Goal: Obtain resource: Download file/media

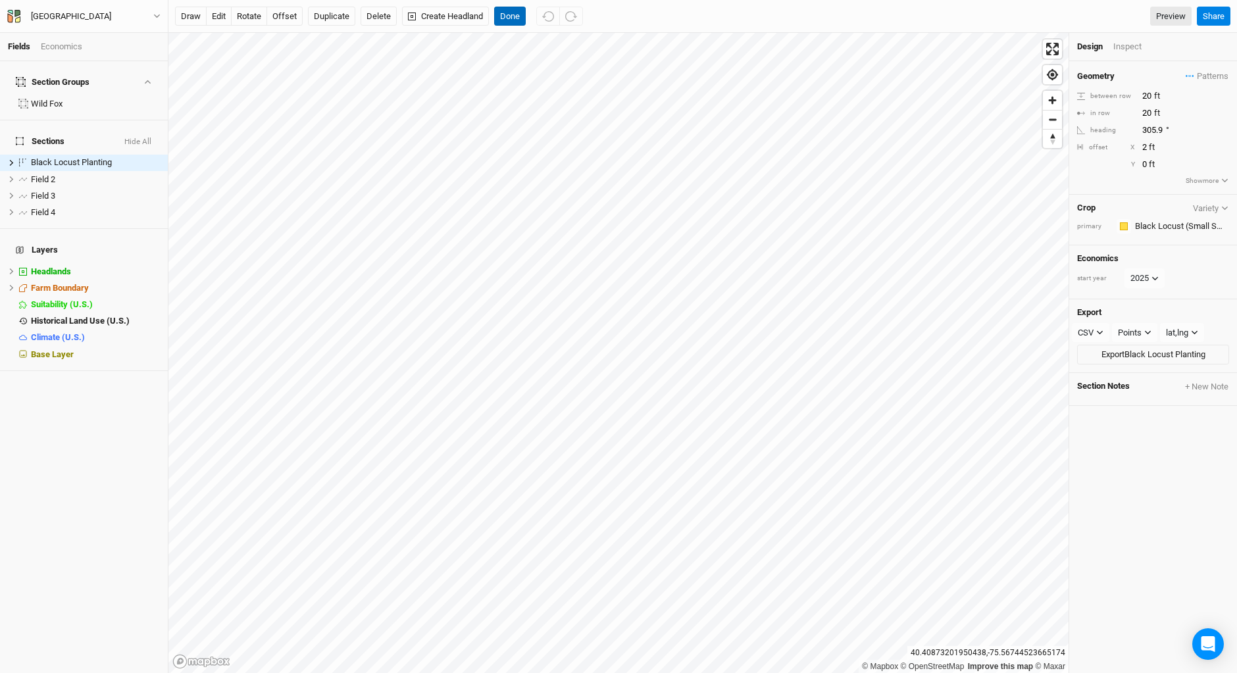
click at [509, 11] on button "Done" at bounding box center [510, 17] width 32 height 20
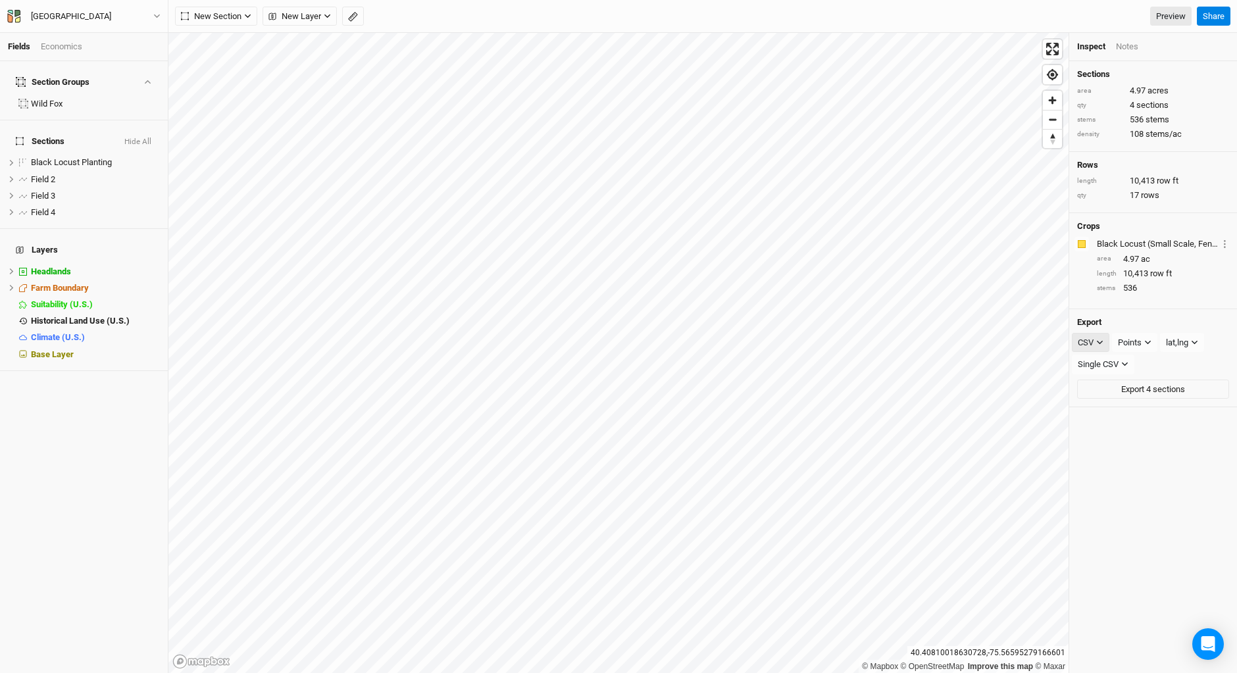
click at [1100, 340] on icon "button" at bounding box center [1099, 342] width 7 height 7
click at [1103, 445] on span "SHP" at bounding box center [1098, 450] width 21 height 15
click at [1151, 343] on icon "button" at bounding box center [1148, 342] width 7 height 7
click at [1142, 411] on span "Boundary" at bounding box center [1151, 410] width 45 height 15
click at [135, 171] on span "hide" at bounding box center [142, 179] width 14 height 16
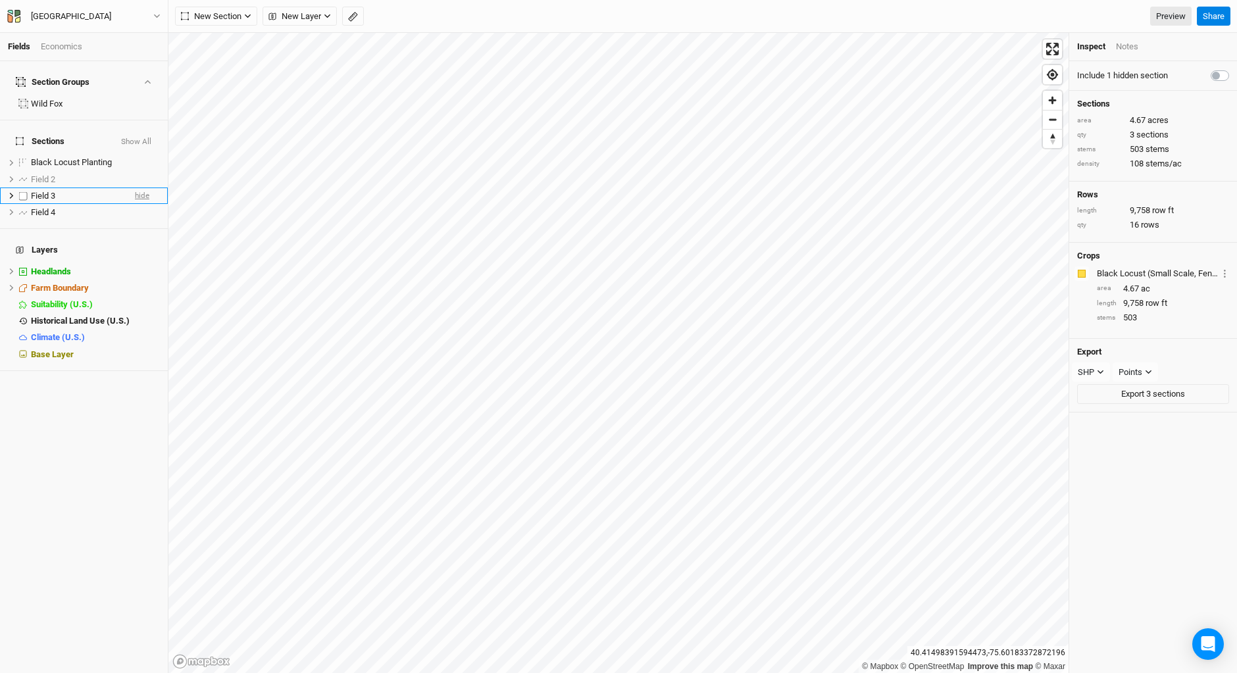
click at [135, 188] on span "hide" at bounding box center [142, 196] width 14 height 16
click at [135, 204] on span "hide" at bounding box center [142, 212] width 14 height 16
click at [135, 155] on span "hide" at bounding box center [142, 163] width 14 height 16
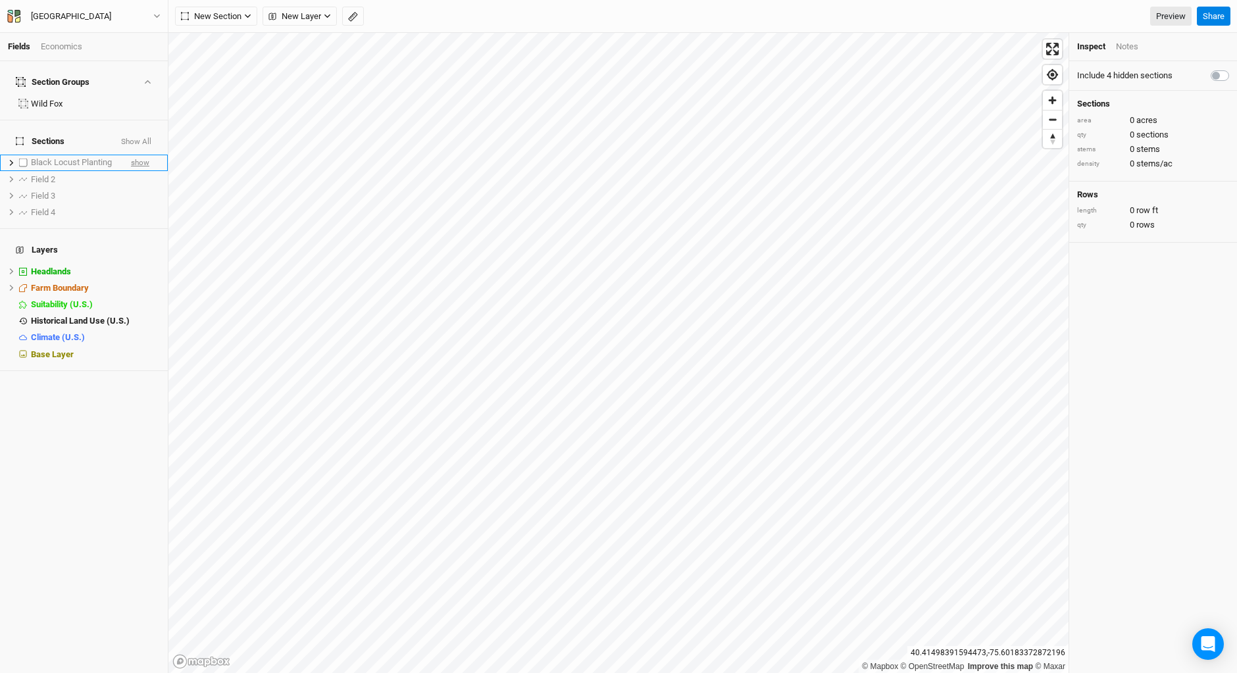
click at [133, 155] on span "show" at bounding box center [140, 163] width 18 height 16
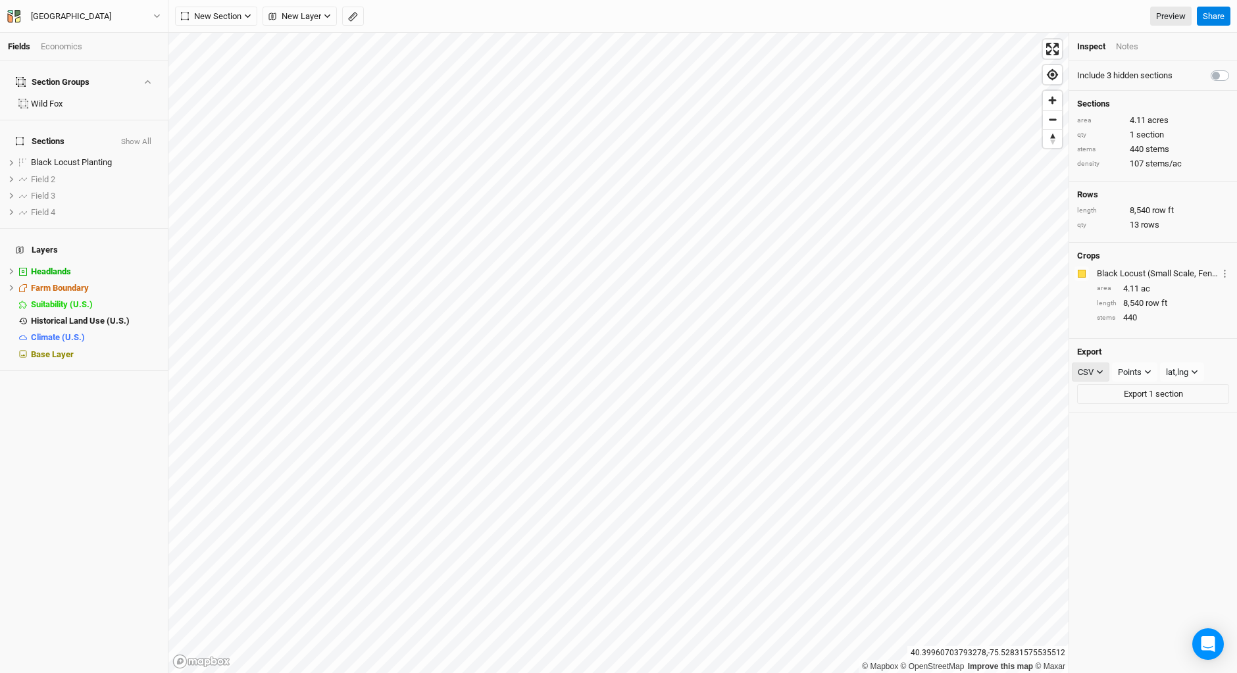
click at [1101, 370] on icon "button" at bounding box center [1099, 371] width 7 height 7
click at [1099, 477] on span "SHP" at bounding box center [1098, 479] width 21 height 15
click at [1152, 372] on icon "button" at bounding box center [1148, 371] width 7 height 7
click at [1148, 443] on span "Boundary" at bounding box center [1151, 439] width 45 height 15
click at [1125, 393] on button "Export 1 section" at bounding box center [1153, 394] width 152 height 20
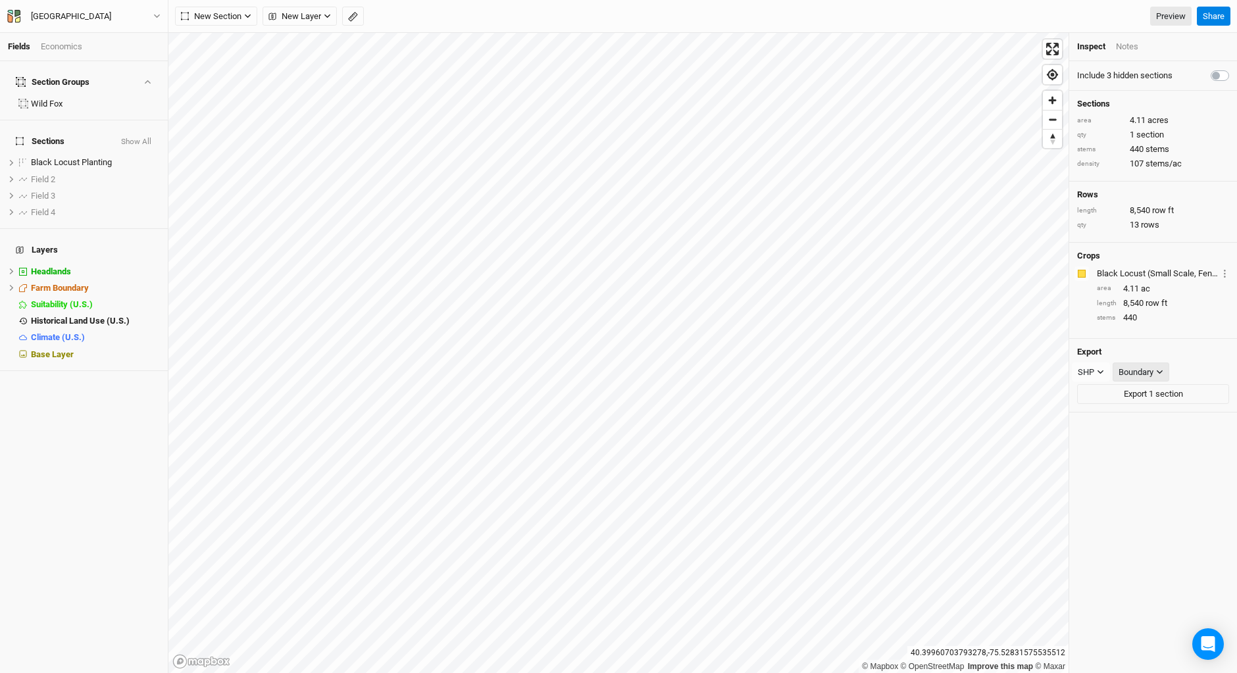
click at [1159, 371] on icon "button" at bounding box center [1160, 372] width 6 height 4
click at [1148, 415] on span "Rows" at bounding box center [1142, 419] width 26 height 15
click at [1151, 392] on button "Export 1 section" at bounding box center [1153, 394] width 152 height 20
click at [1149, 370] on icon "button" at bounding box center [1145, 371] width 7 height 7
click at [1151, 458] on span "Landmark lines" at bounding box center [1165, 459] width 73 height 15
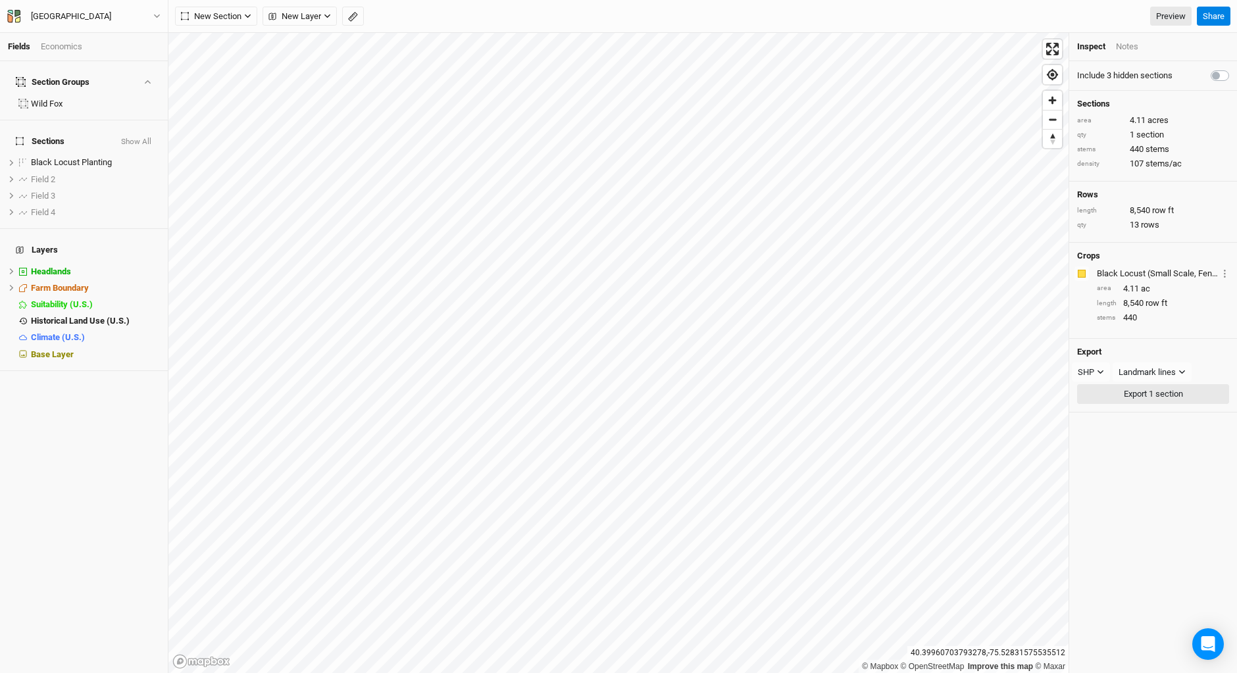
click at [1151, 392] on button "Export 1 section" at bounding box center [1153, 394] width 152 height 20
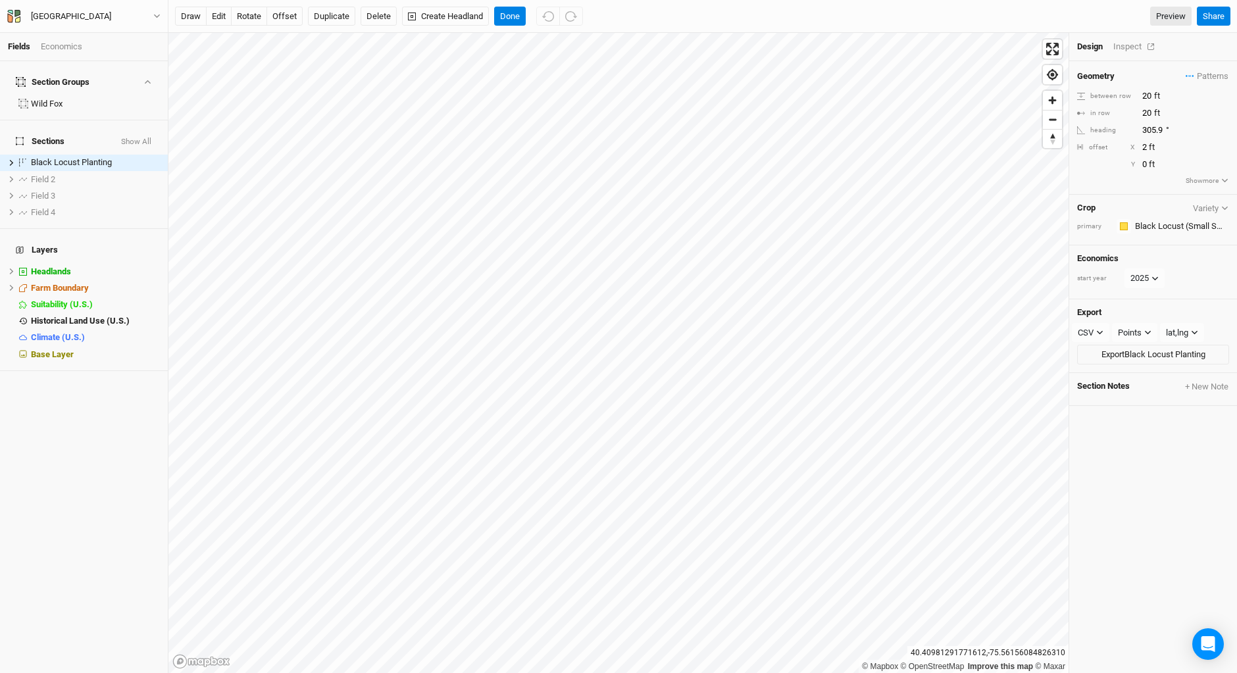
click at [1128, 49] on div "Inspect" at bounding box center [1136, 47] width 47 height 12
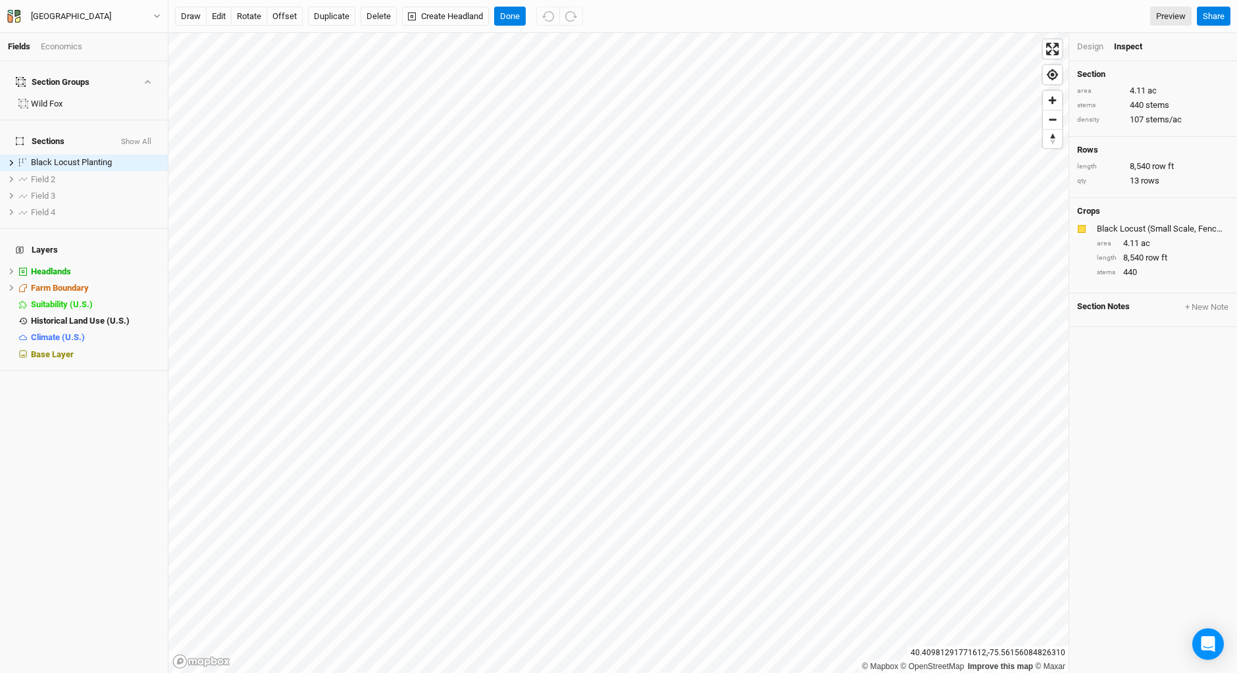
click at [1086, 48] on div "Design" at bounding box center [1090, 47] width 26 height 12
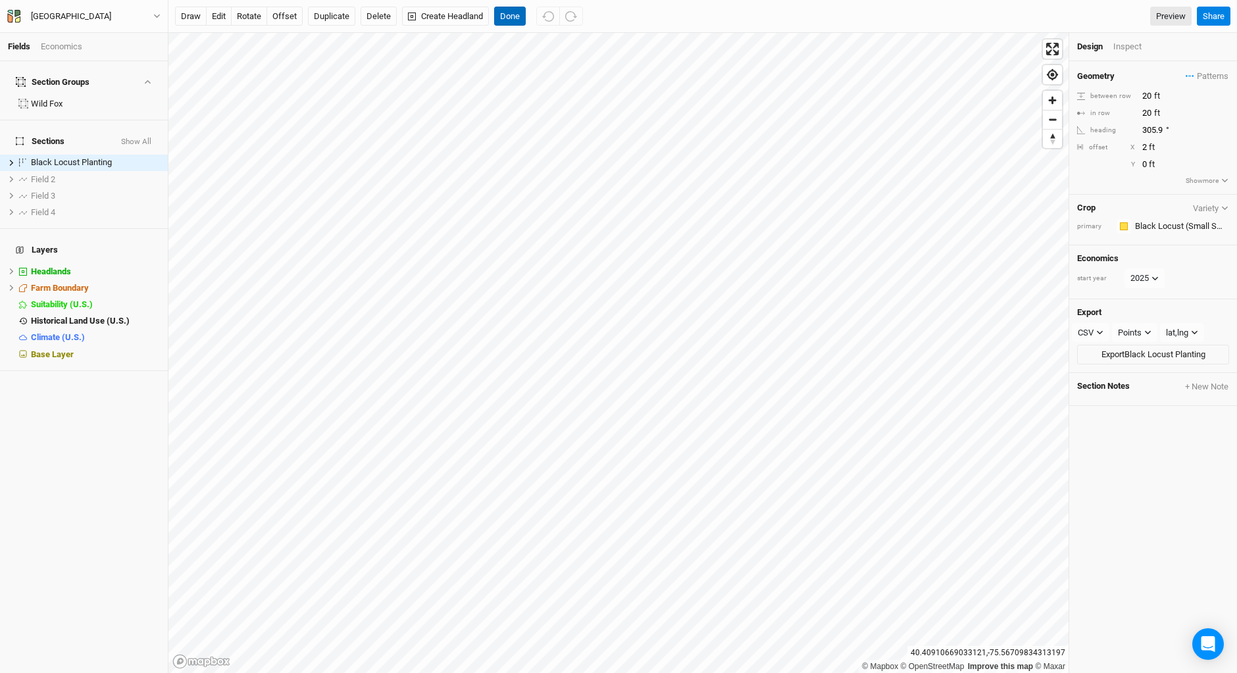
click at [512, 12] on button "Done" at bounding box center [510, 17] width 32 height 20
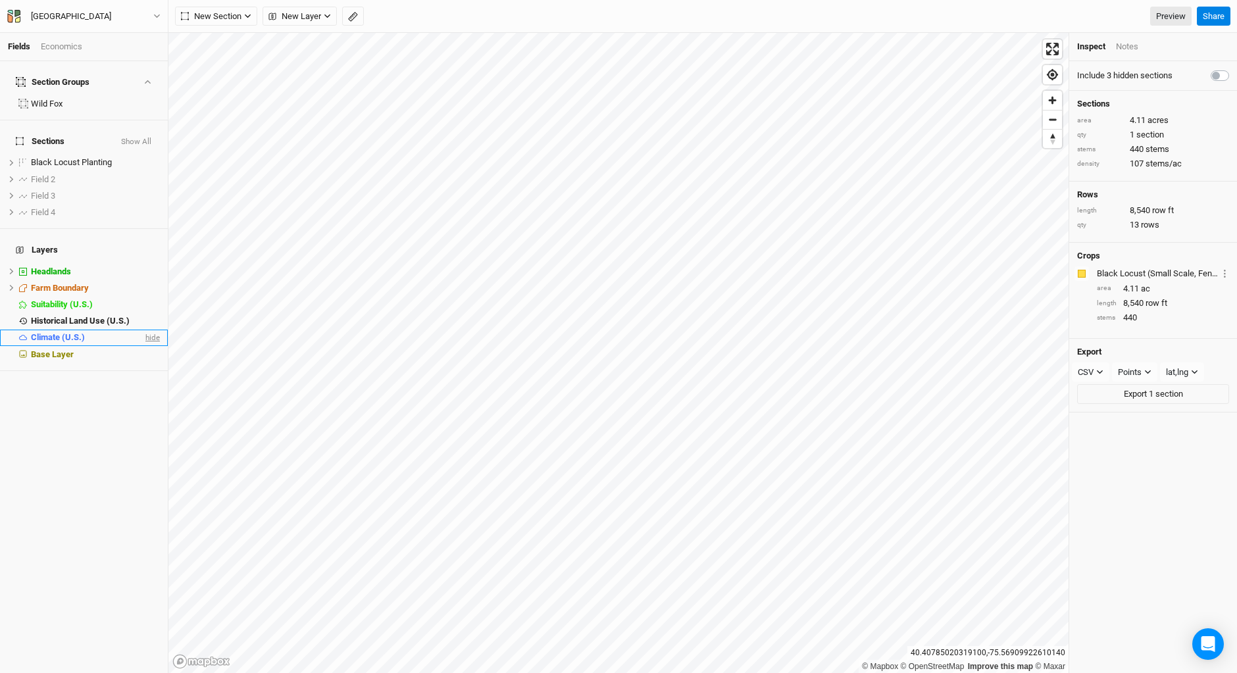
click at [147, 330] on span "hide" at bounding box center [151, 338] width 17 height 16
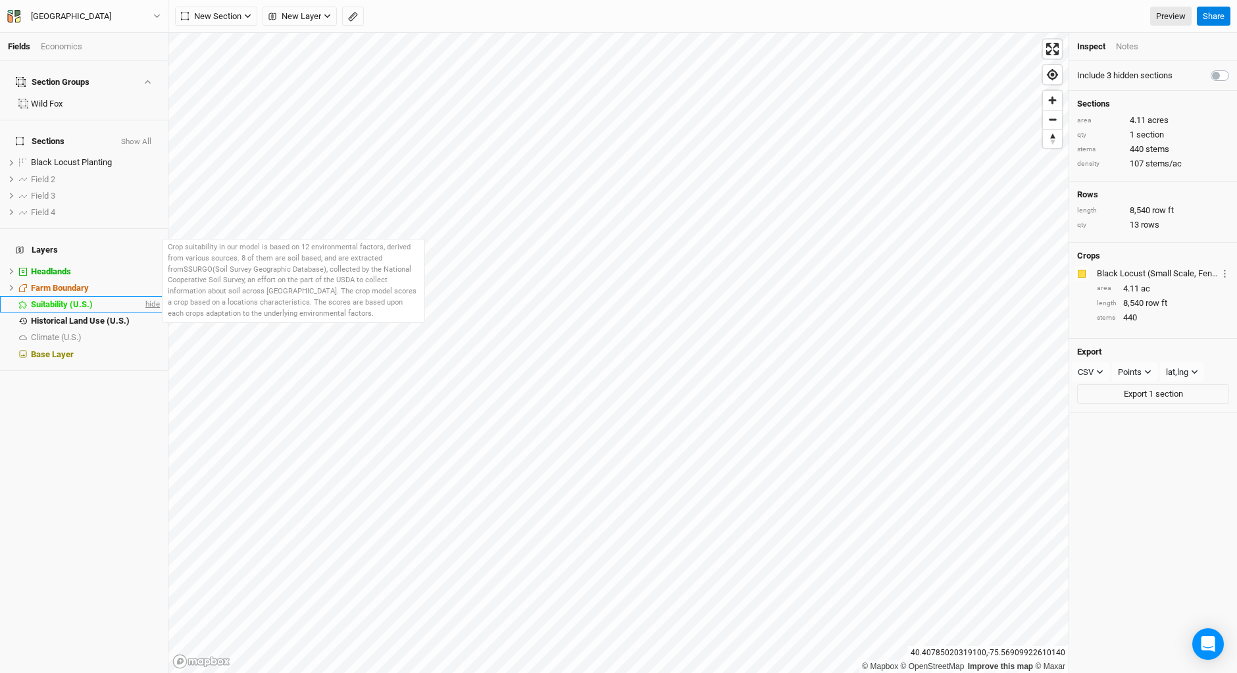
click at [143, 296] on span "hide" at bounding box center [151, 304] width 17 height 16
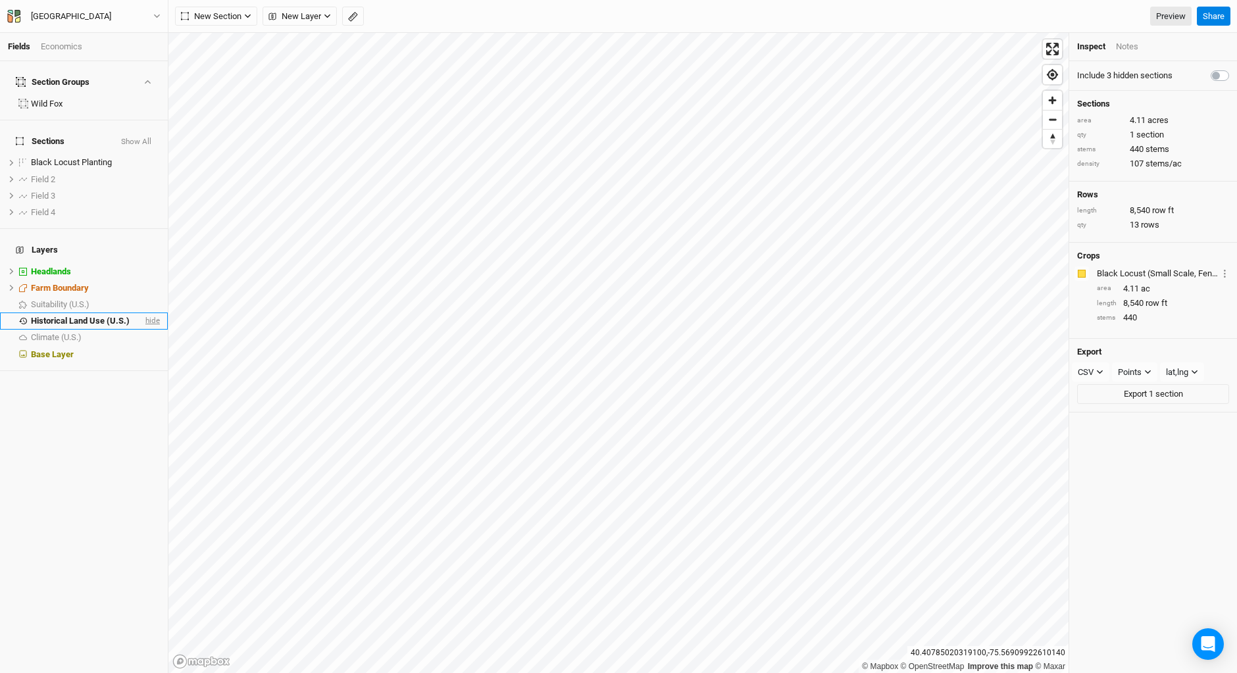
click at [143, 313] on span "hide" at bounding box center [151, 321] width 17 height 16
click at [144, 280] on span "hide" at bounding box center [151, 288] width 17 height 16
click at [144, 280] on span "show" at bounding box center [149, 288] width 21 height 16
click at [144, 280] on span "hide" at bounding box center [151, 288] width 17 height 16
